Goal: Task Accomplishment & Management: Use online tool/utility

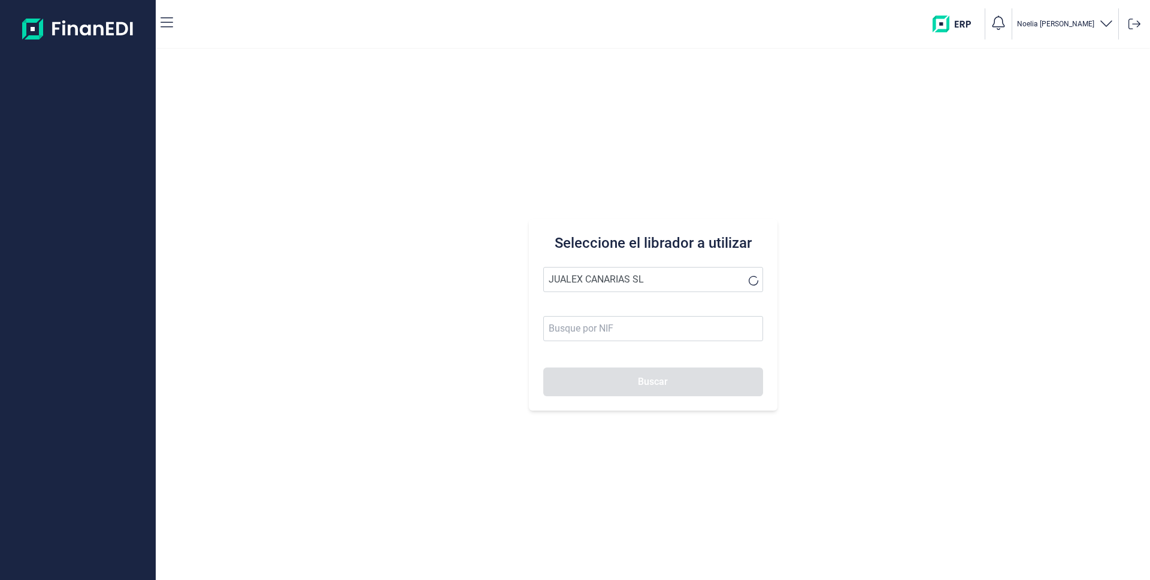
type input "JUALEX CANARIAS SL"
click at [619, 377] on button "Buscar" at bounding box center [653, 382] width 220 height 29
click at [641, 306] on li "JUALEX CANARIAS SL" at bounding box center [653, 309] width 220 height 24
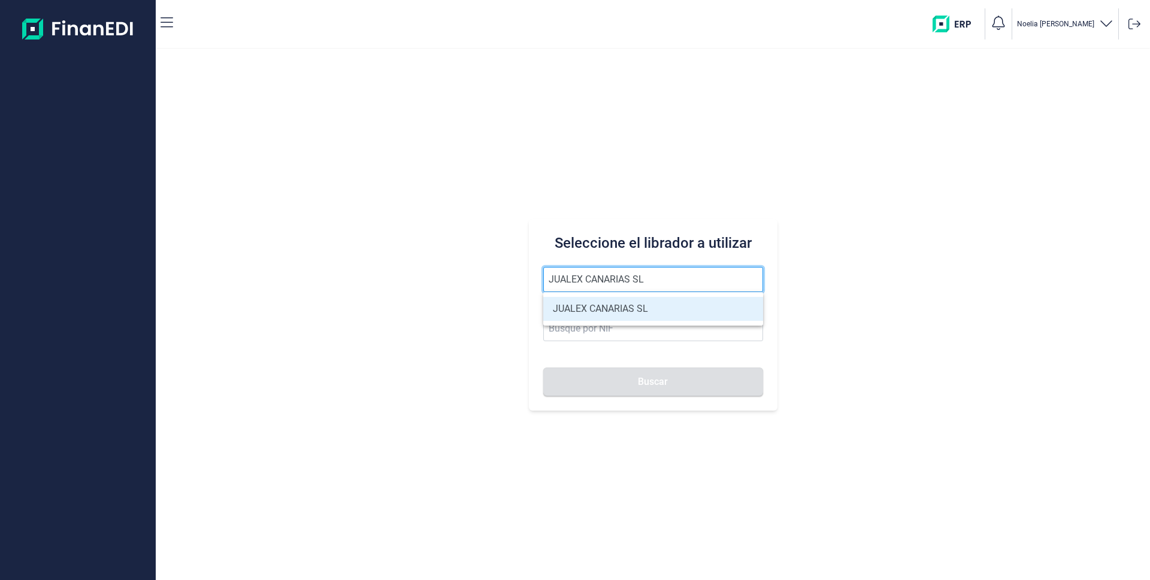
type input "B76526797"
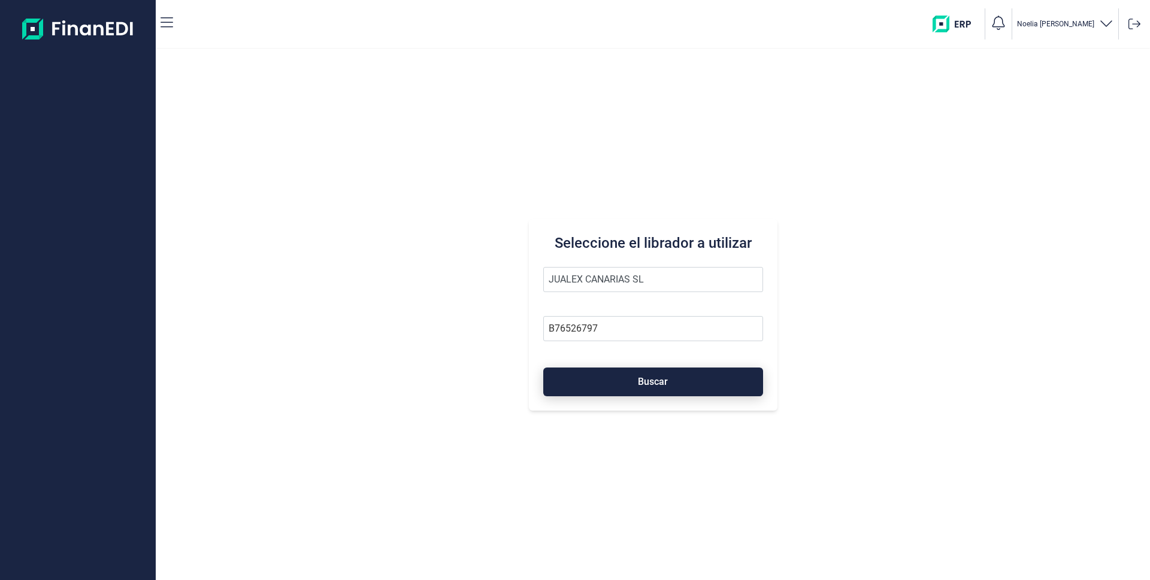
click at [650, 378] on span "Buscar" at bounding box center [653, 381] width 30 height 9
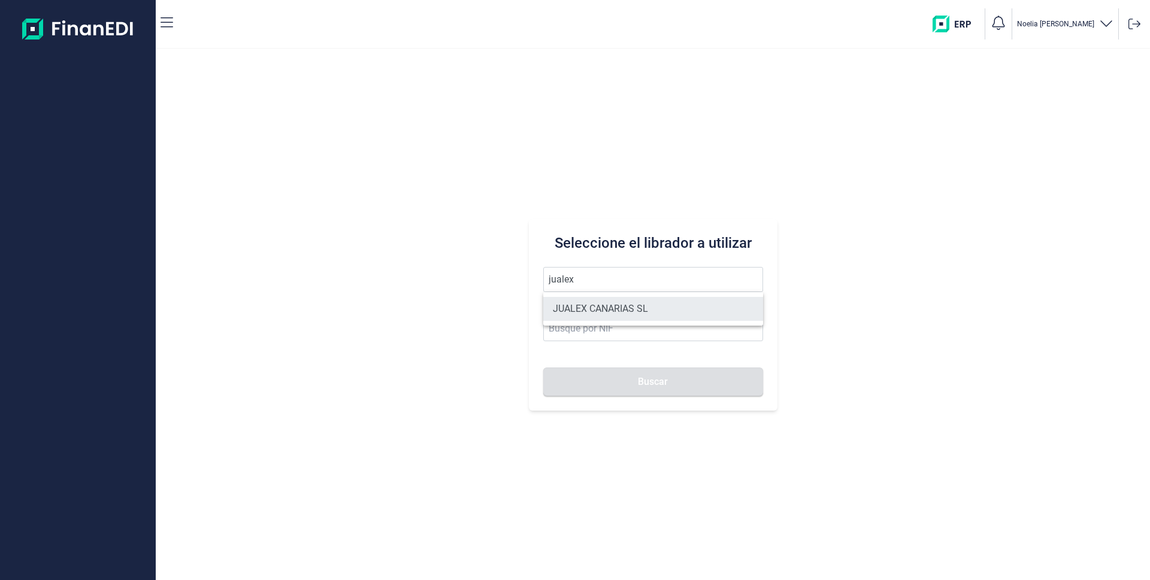
click at [596, 313] on li "JUALEX CANARIAS SL" at bounding box center [653, 309] width 220 height 24
type input "JUALEX CANARIAS SL"
type input "B76526797"
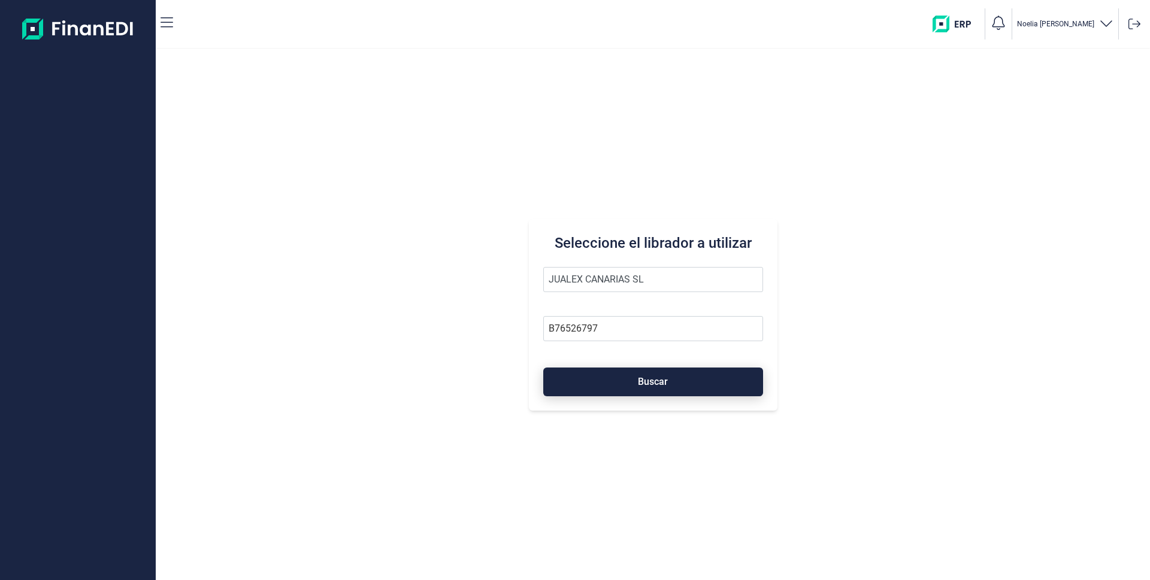
click at [632, 388] on button "Buscar" at bounding box center [653, 382] width 220 height 29
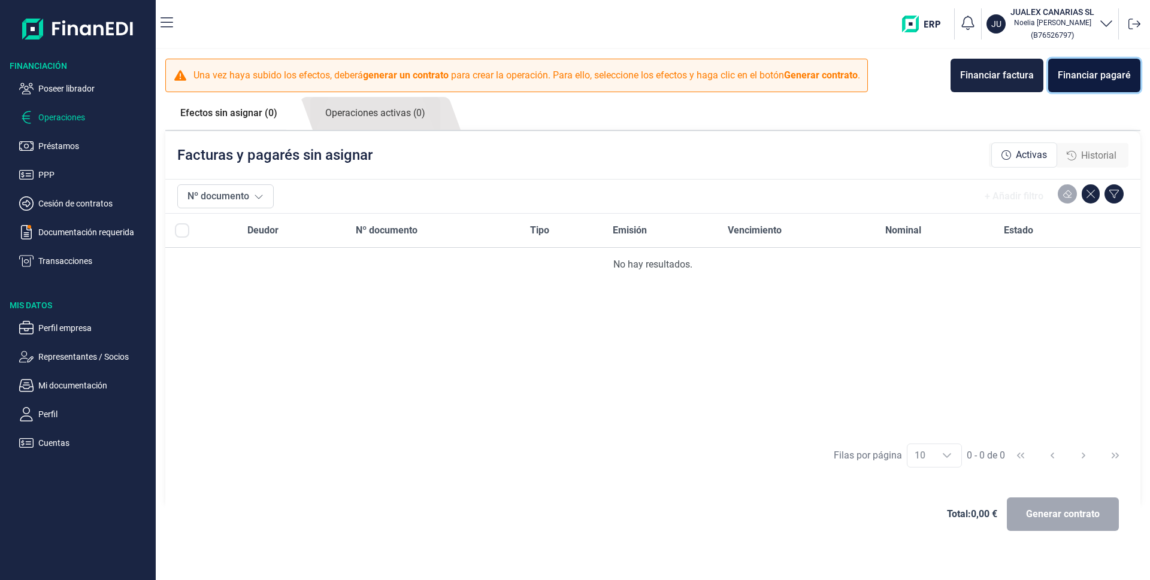
click at [1103, 84] on button "Financiar pagaré" at bounding box center [1094, 76] width 92 height 34
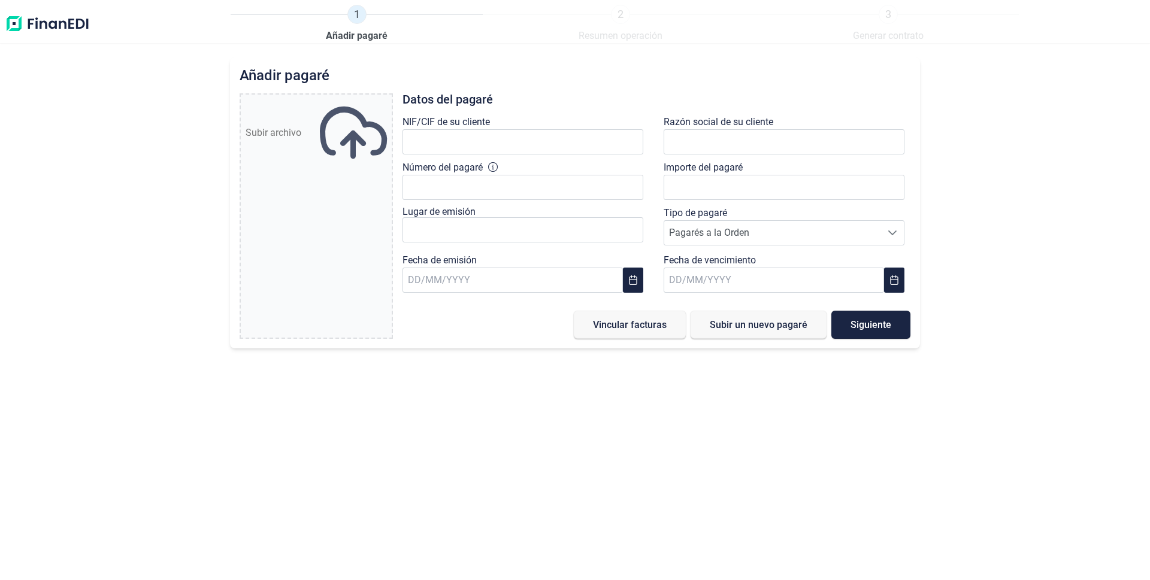
type input "0,00 €"
